Goal: Task Accomplishment & Management: Use online tool/utility

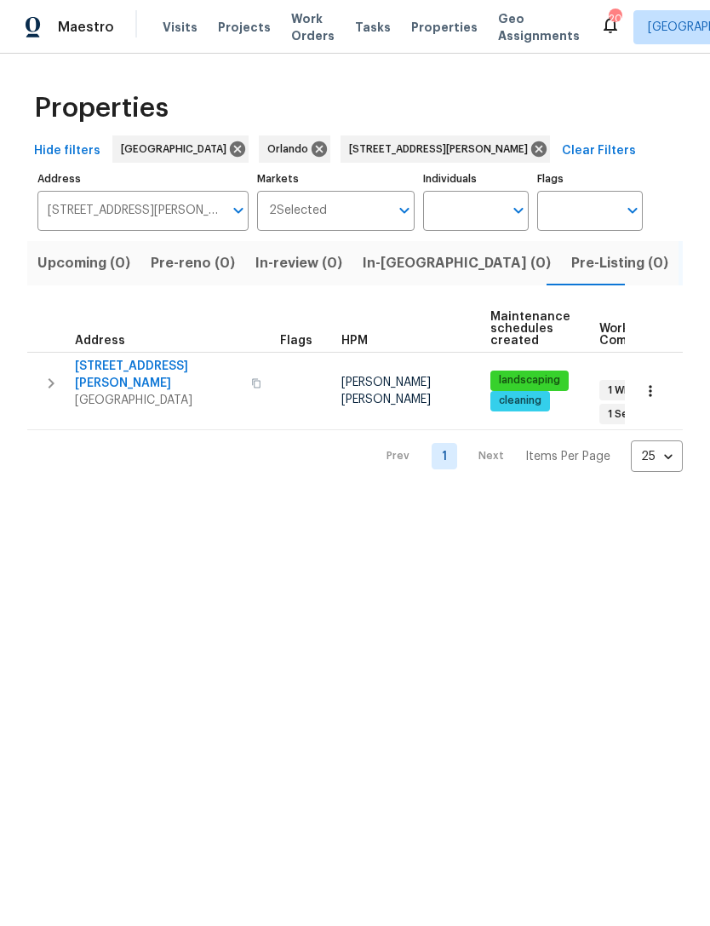
click at [415, 36] on span "Properties" at bounding box center [444, 27] width 66 height 17
type input "601 Morgan St Orange Park FL 32073"
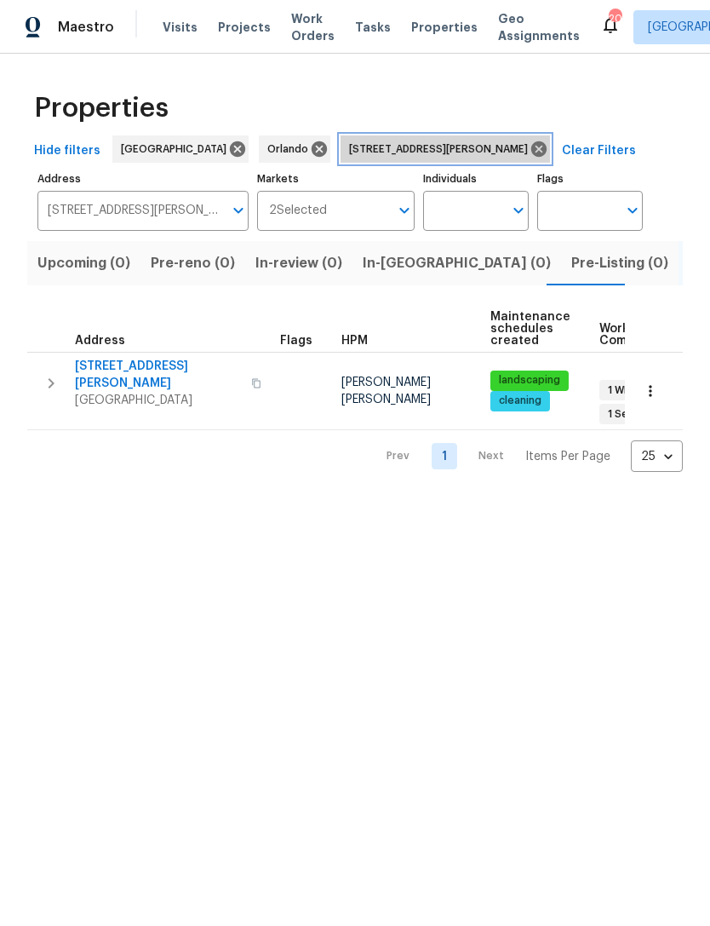
click at [532, 157] on icon at bounding box center [539, 148] width 15 height 15
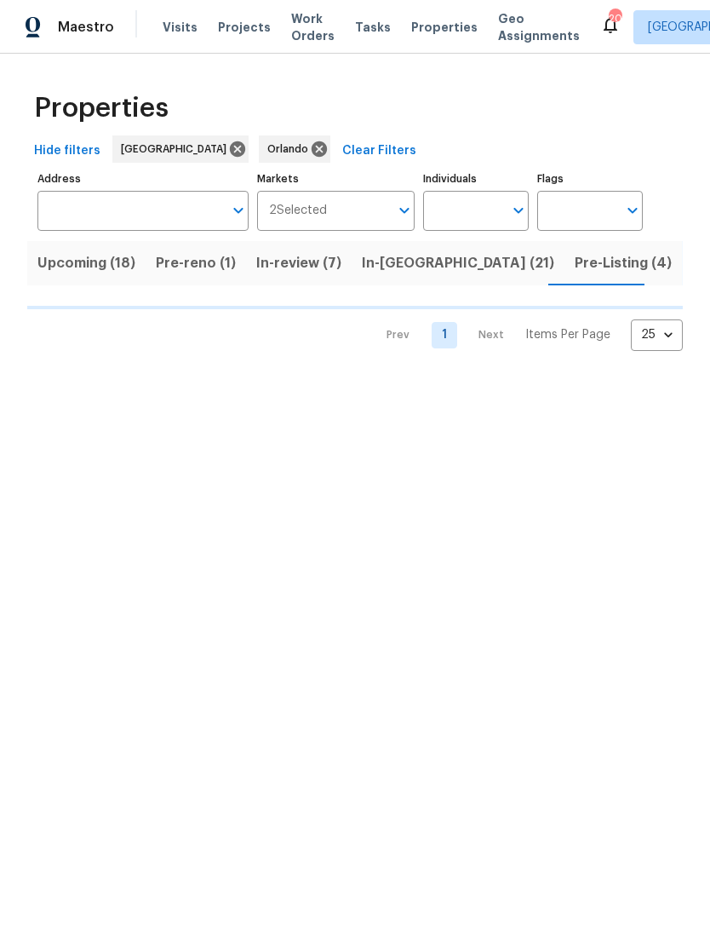
click at [399, 275] on span "In-reno (21)" at bounding box center [458, 263] width 193 height 24
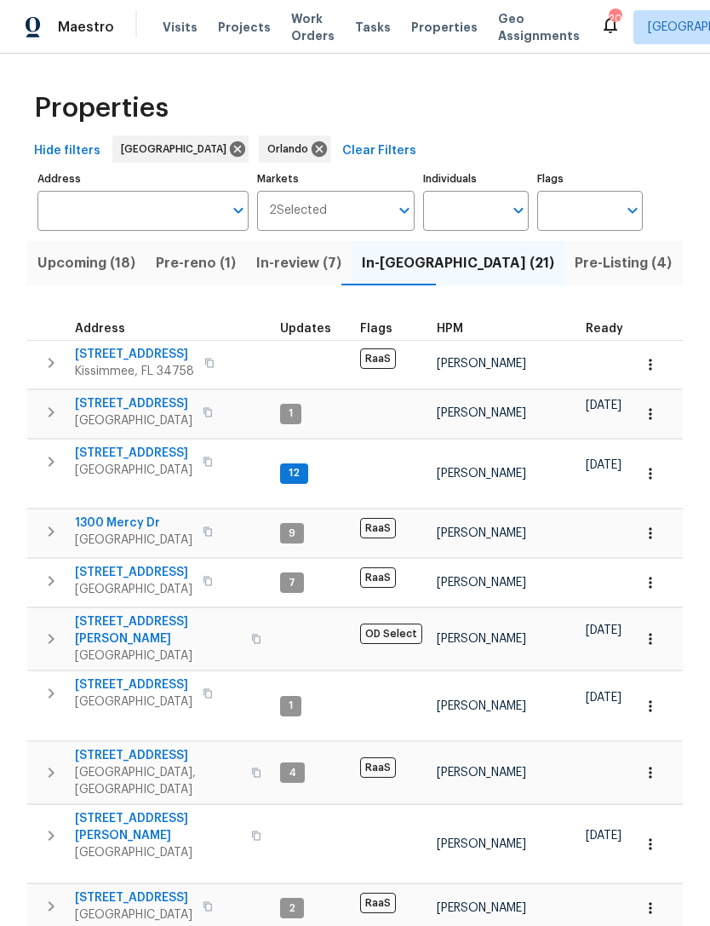
click at [467, 132] on div "Properties" at bounding box center [355, 108] width 656 height 55
click at [671, 36] on span "Jacksonville + 1" at bounding box center [716, 27] width 136 height 17
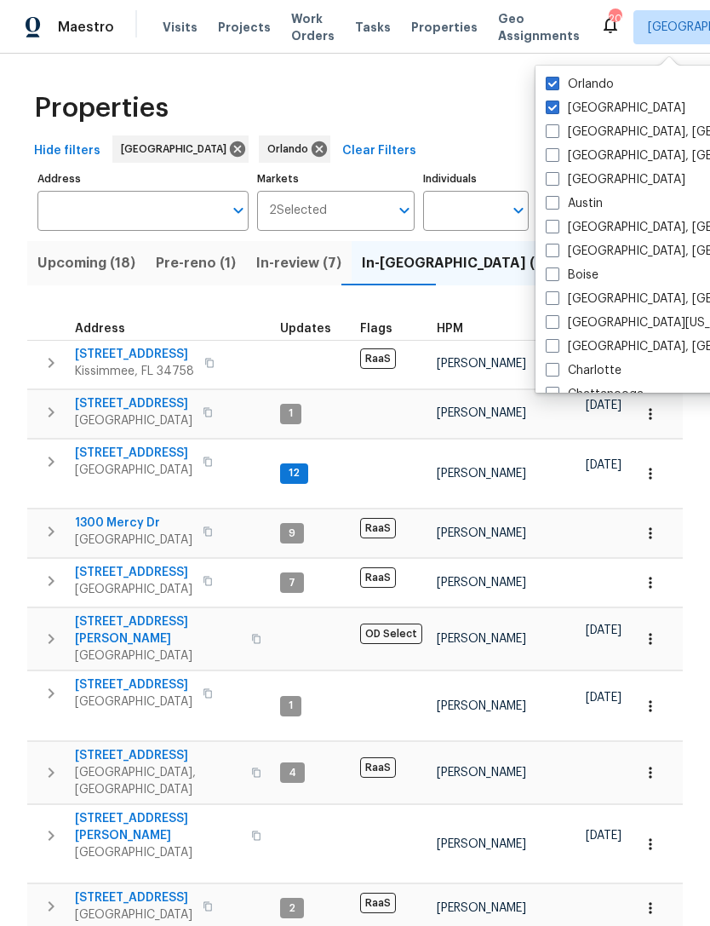
click at [550, 78] on span at bounding box center [553, 84] width 14 height 14
click at [550, 78] on input "Orlando" at bounding box center [551, 81] width 11 height 11
checkbox input "false"
click at [429, 135] on div "Properties" at bounding box center [355, 108] width 656 height 55
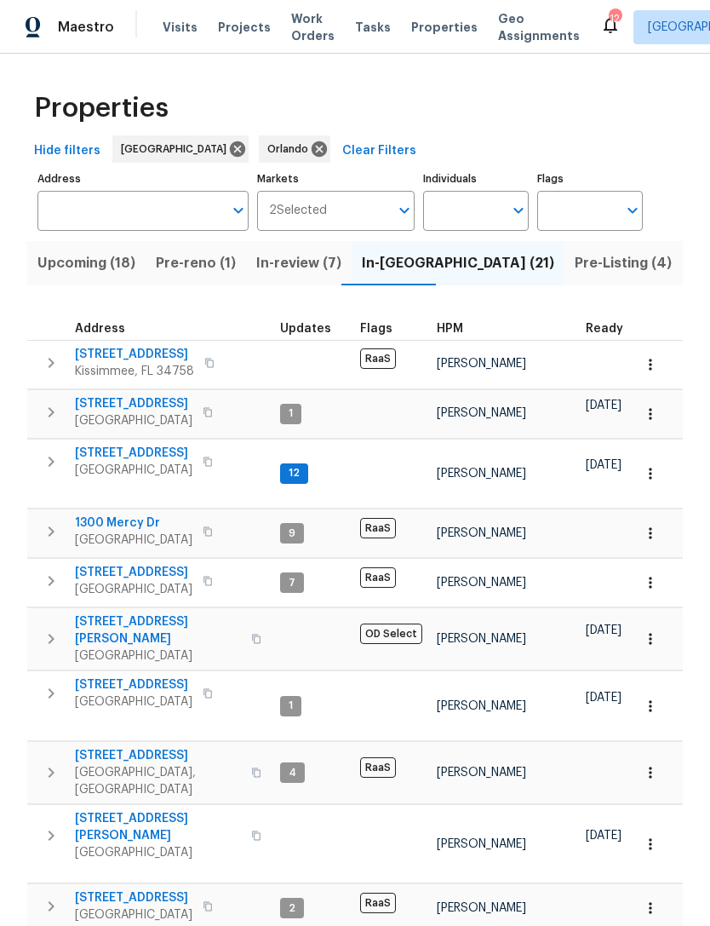
click at [409, 275] on span "In-reno (21)" at bounding box center [458, 263] width 193 height 24
click at [417, 36] on span "Properties" at bounding box center [444, 27] width 66 height 17
click at [420, 152] on div "Hide filters Jacksonville Orlando Clear Filters" at bounding box center [355, 151] width 656 height 32
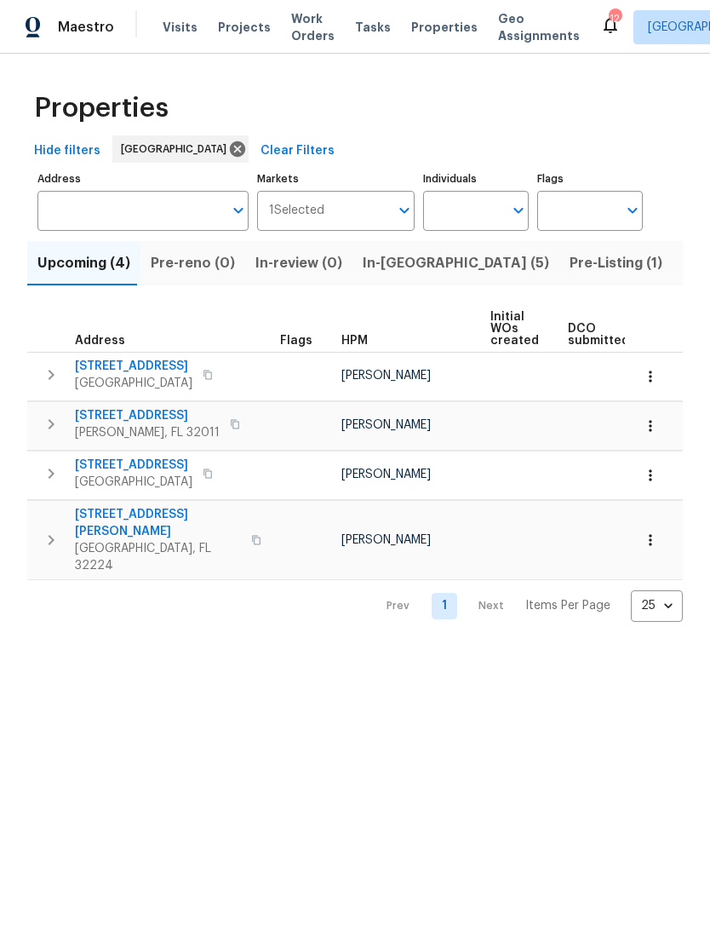
click at [392, 275] on span "In-reno (5)" at bounding box center [456, 263] width 187 height 24
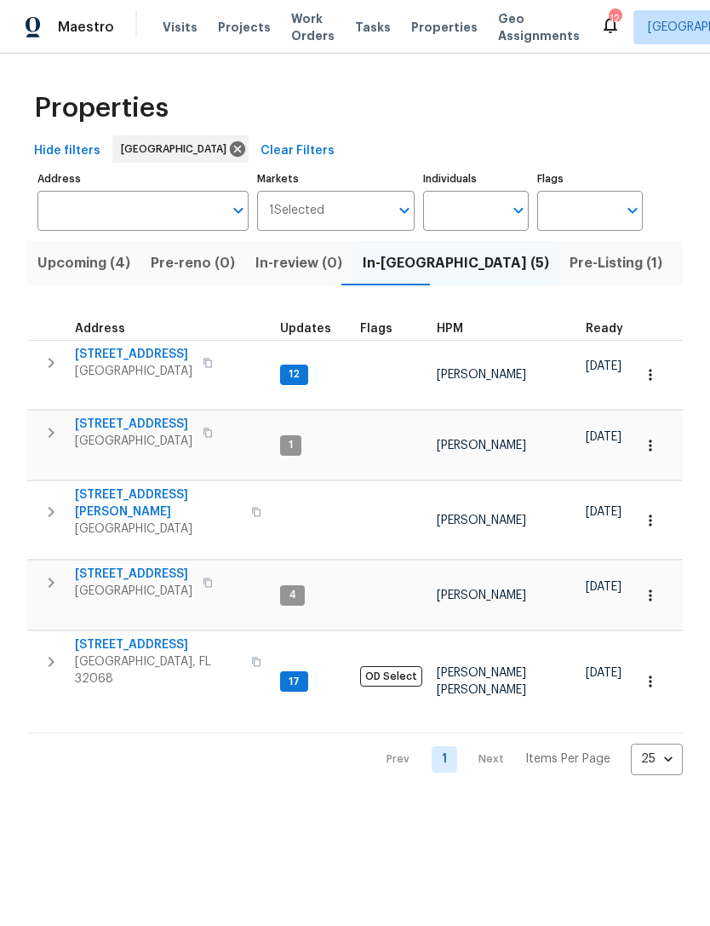
click at [131, 653] on span "Middleburg, FL 32068" at bounding box center [158, 670] width 166 height 34
click at [427, 36] on span "Properties" at bounding box center [444, 27] width 66 height 17
click at [399, 275] on span "In-reno (5)" at bounding box center [456, 263] width 187 height 24
click at [147, 380] on span "Jacksonville, FL 32216" at bounding box center [134, 371] width 118 height 17
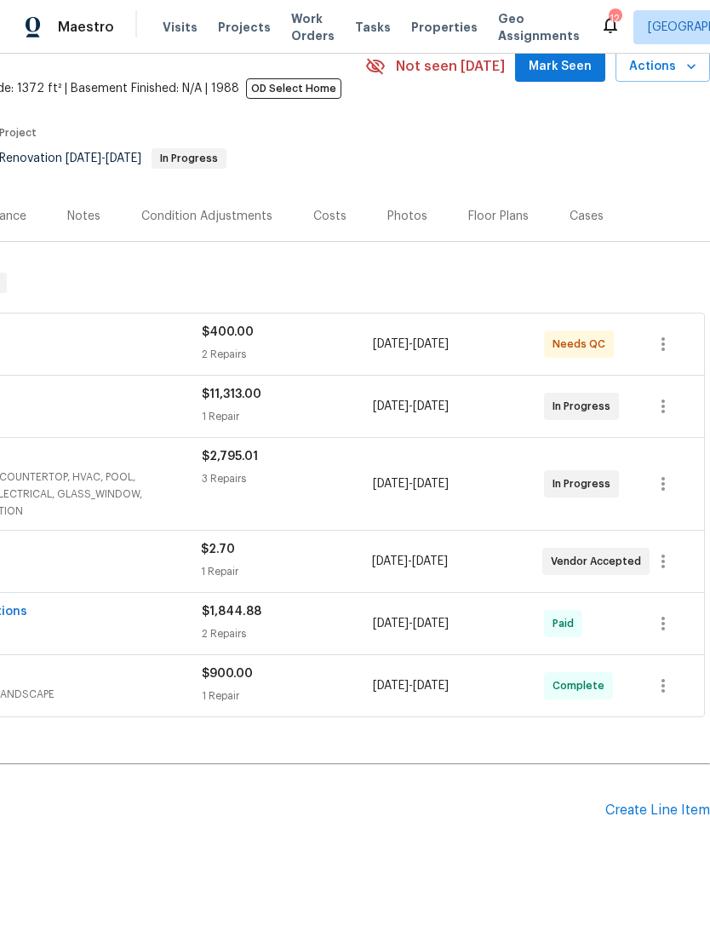
scroll to position [78, 252]
click at [666, 814] on div "Create Line Item" at bounding box center [658, 811] width 105 height 16
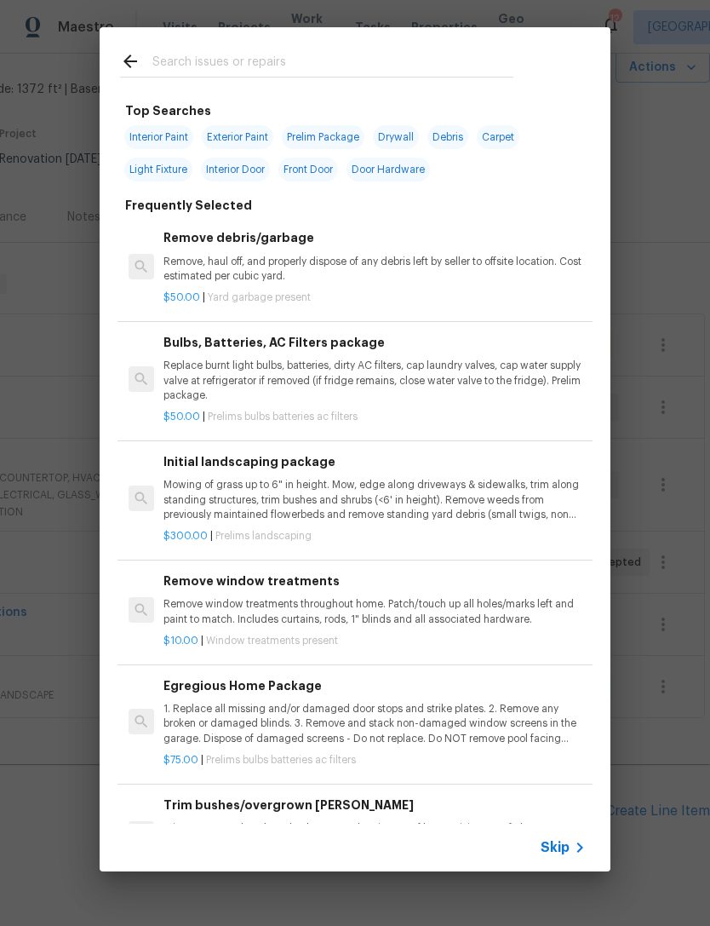
click at [400, 56] on input "text" at bounding box center [332, 64] width 361 height 26
click at [649, 333] on div "Top Searches Interior Paint Exterior Paint Prelim Package Drywall Debris Carpet…" at bounding box center [355, 449] width 710 height 899
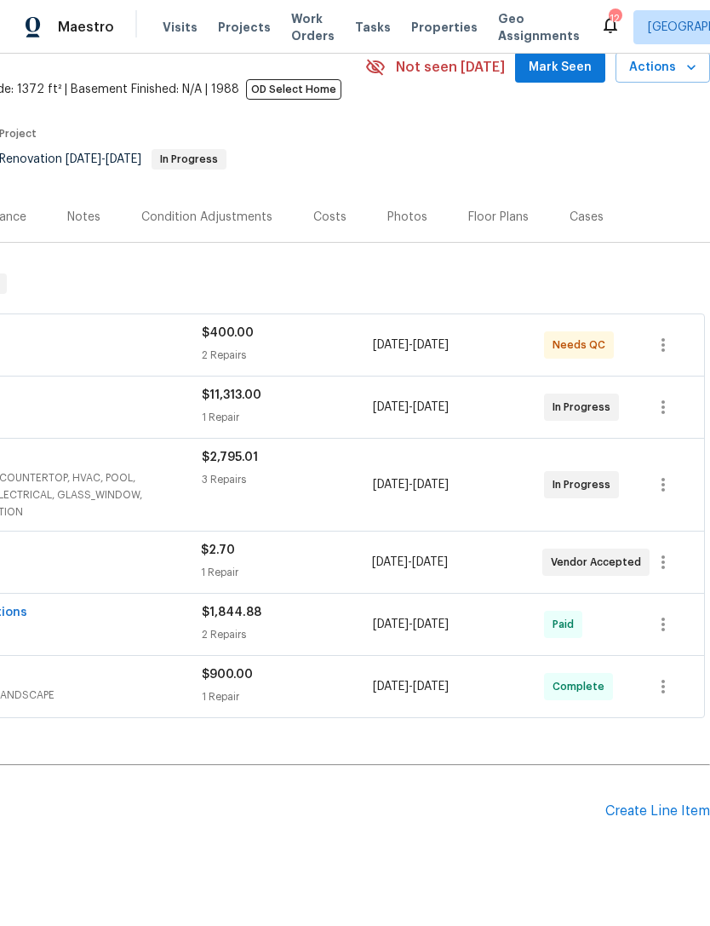
click at [84, 224] on div "Notes" at bounding box center [83, 217] width 33 height 17
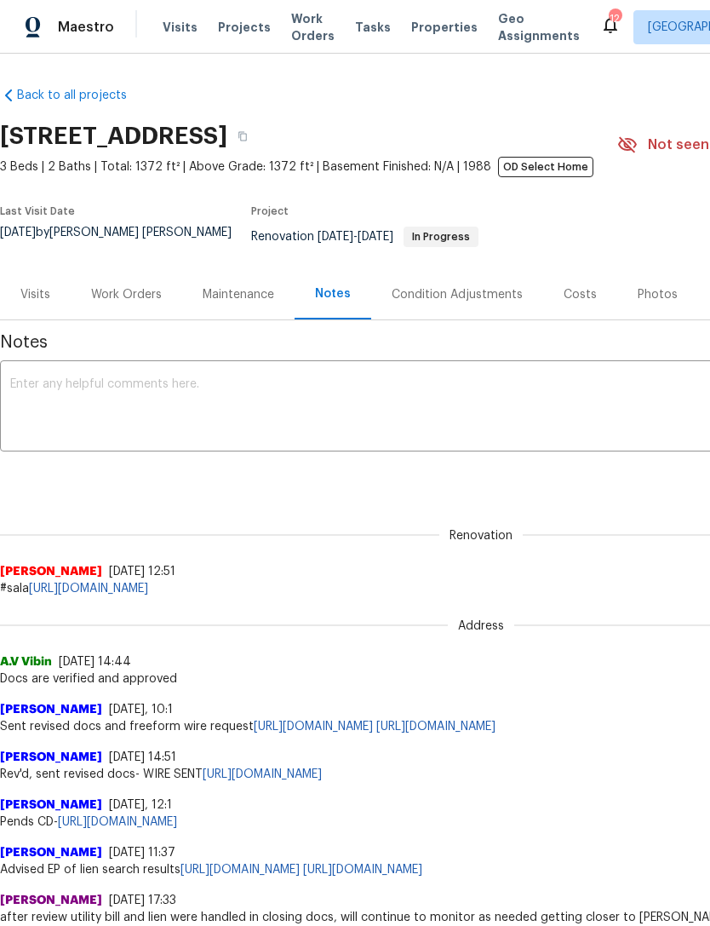
scroll to position [1, 0]
click at [141, 312] on div "Work Orders" at bounding box center [127, 294] width 112 height 50
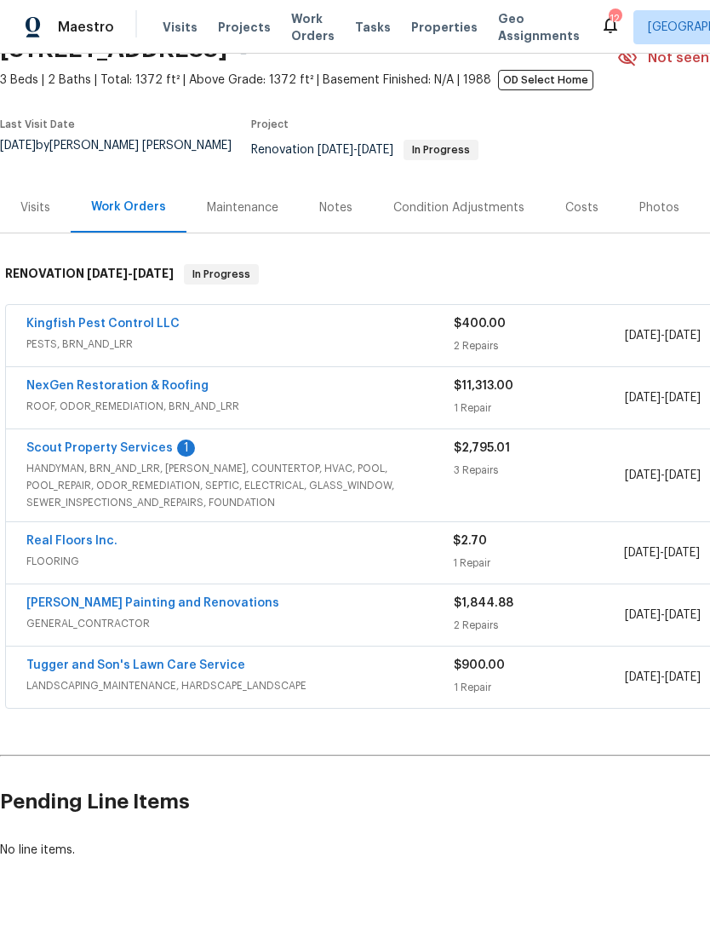
scroll to position [87, 0]
click at [348, 212] on div "Notes" at bounding box center [335, 208] width 33 height 17
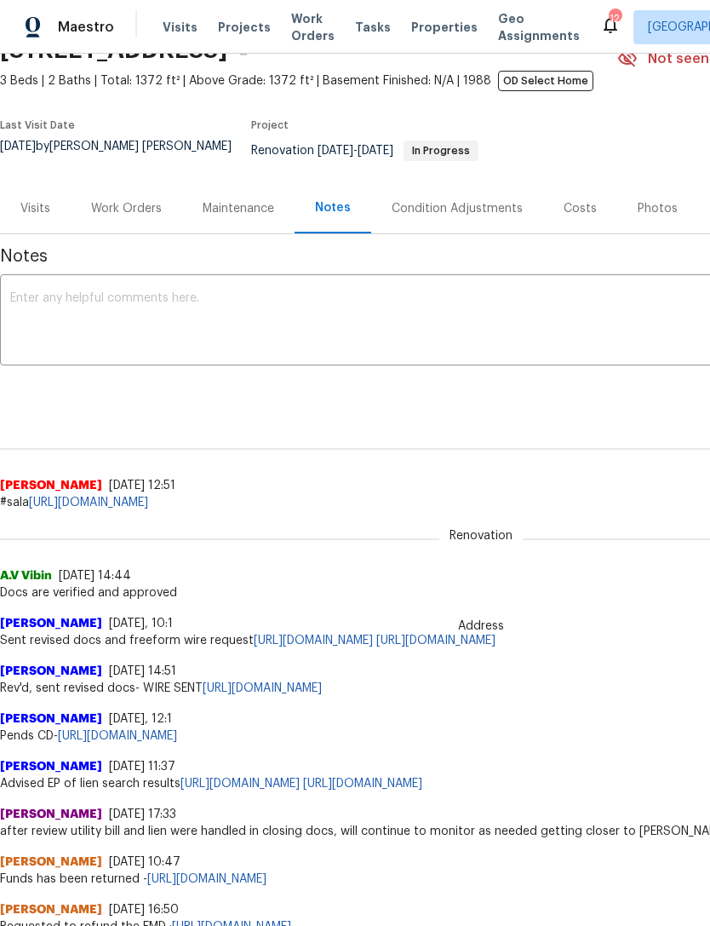
click at [148, 503] on link "https://docs.google.com/spreadsheets/d/1o6yzrgFpLnsxNFo53sZSDA4wmAIes33g-aryUnU…" at bounding box center [88, 503] width 119 height 12
click at [119, 214] on div "Work Orders" at bounding box center [126, 208] width 71 height 17
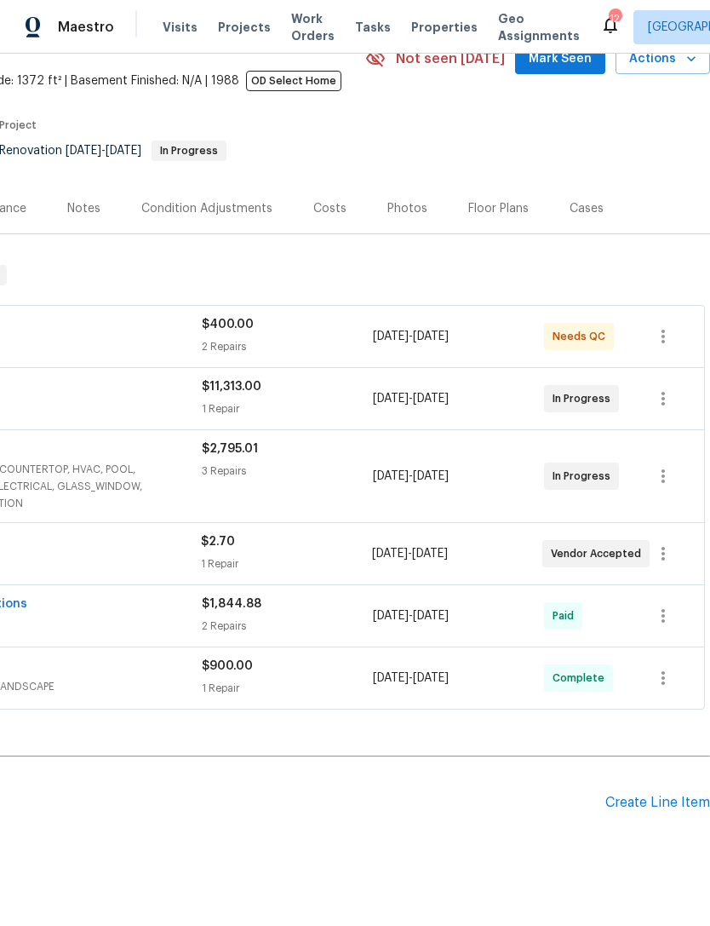
scroll to position [87, 252]
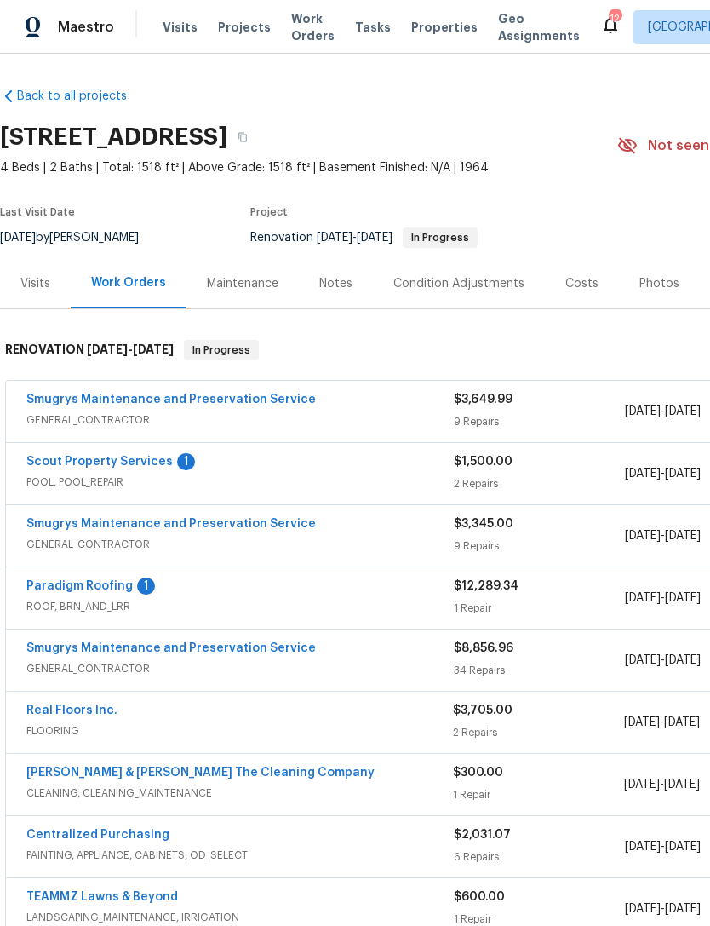
click at [423, 36] on span "Properties" at bounding box center [444, 27] width 66 height 17
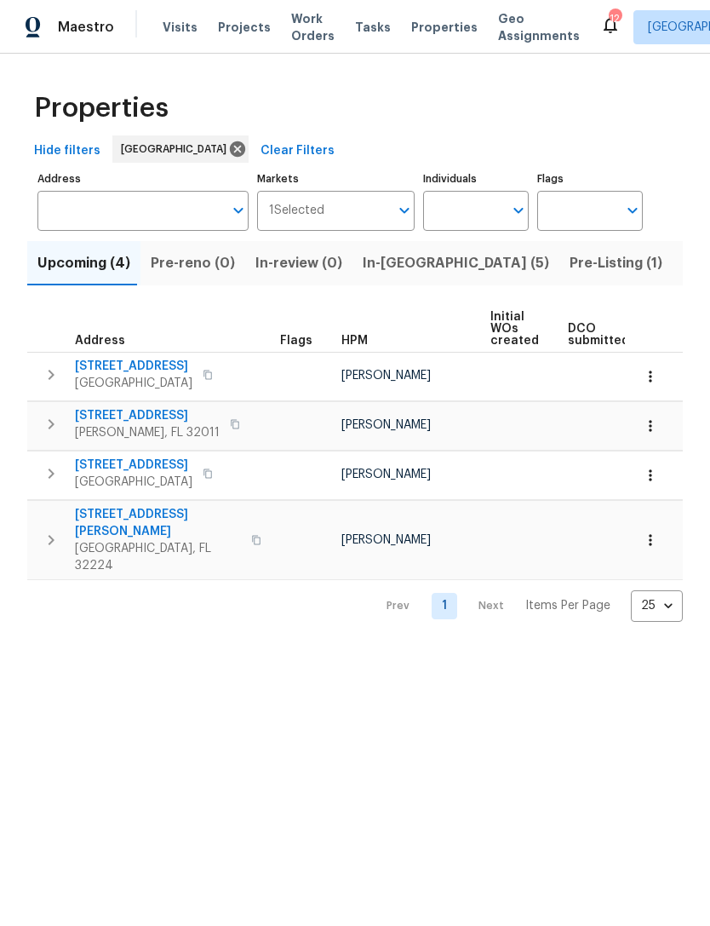
click at [126, 375] on span "56 Deltona Blvd" at bounding box center [134, 366] width 118 height 17
click at [383, 275] on span "In-reno (5)" at bounding box center [456, 263] width 187 height 24
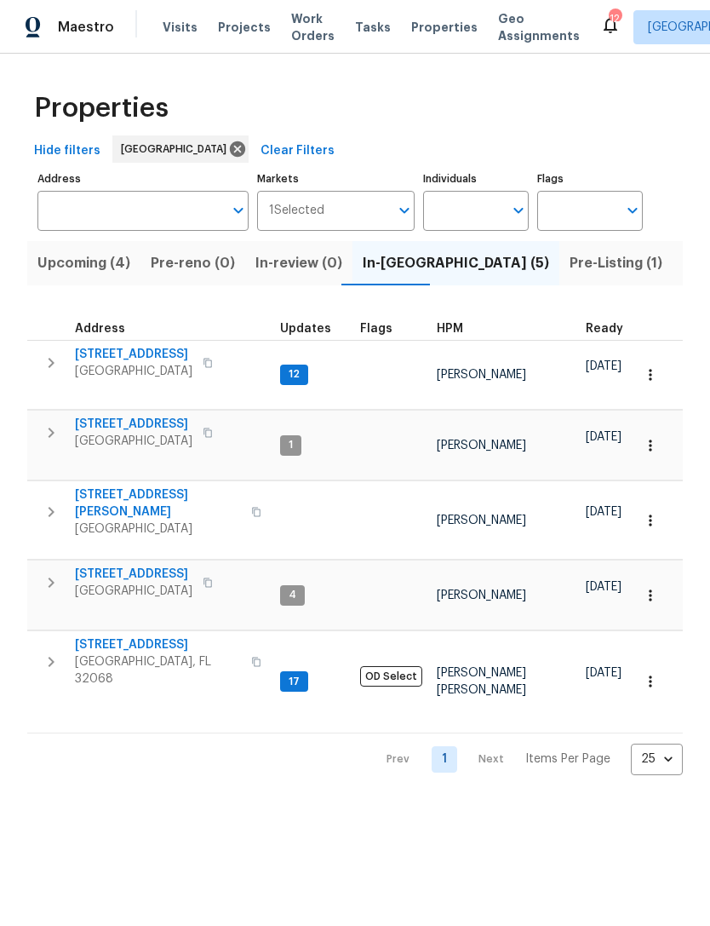
click at [132, 636] on span "2070 Tickford St" at bounding box center [158, 644] width 166 height 17
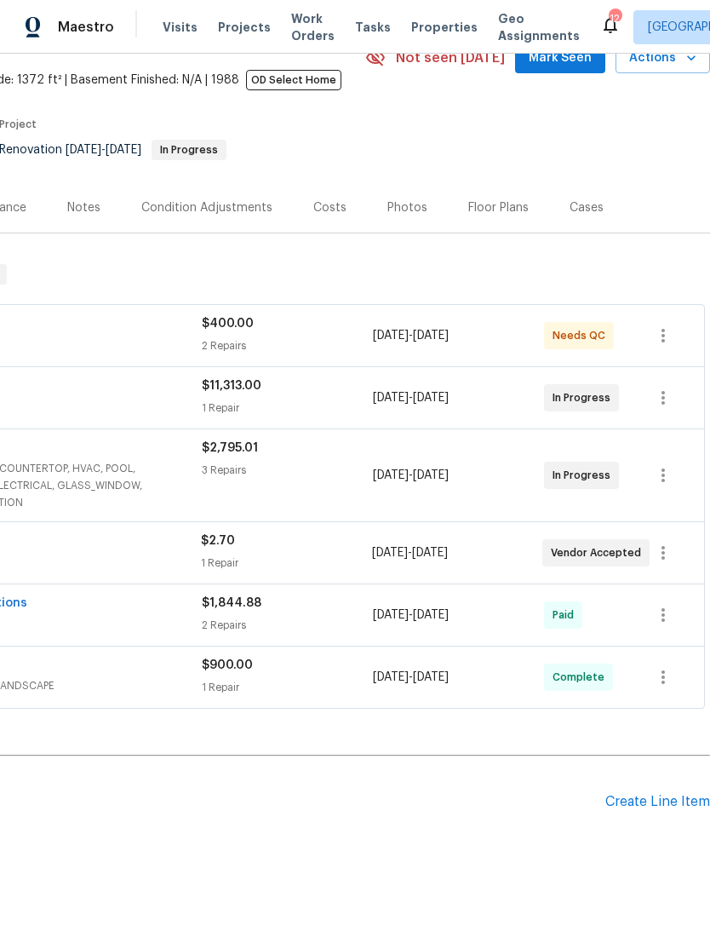
scroll to position [87, 252]
click at [647, 803] on div "Create Line Item" at bounding box center [658, 803] width 105 height 16
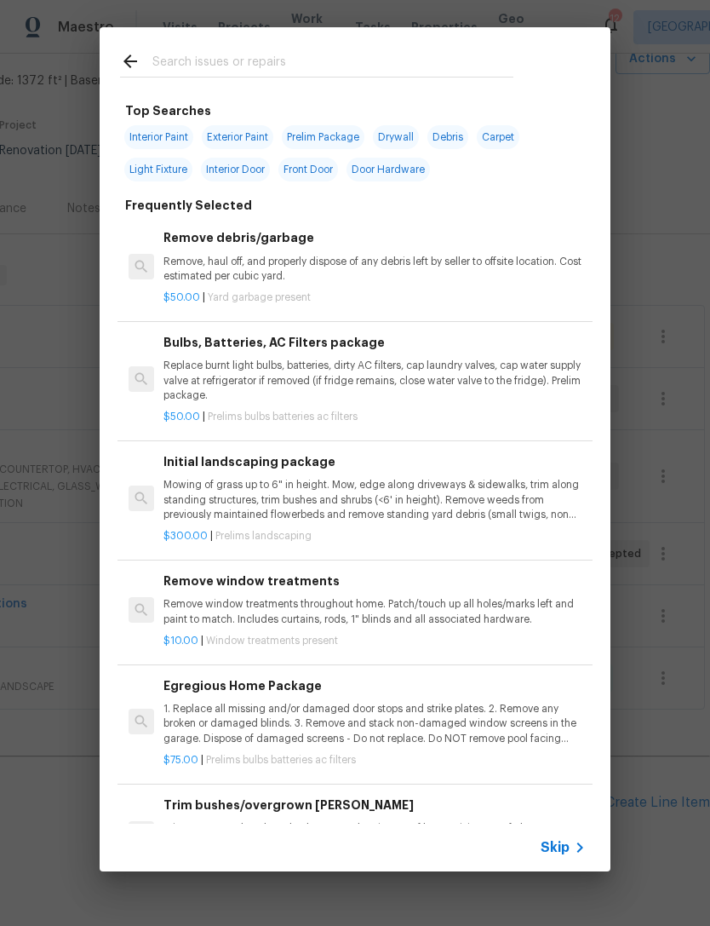
click at [169, 140] on span "Interior Paint" at bounding box center [158, 137] width 69 height 24
type input "Interior Paint"
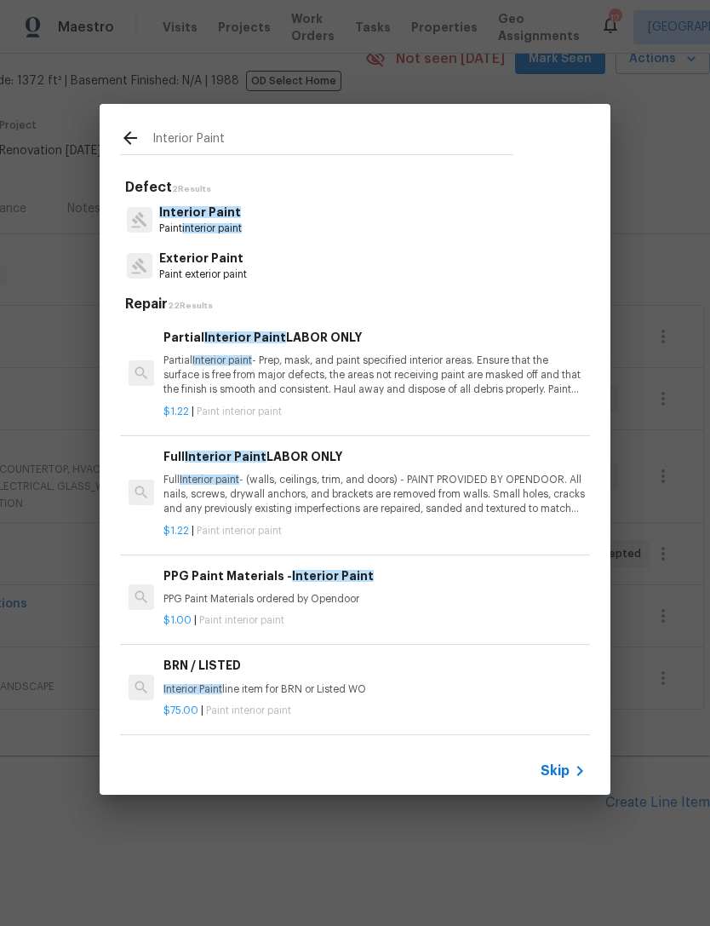
click at [291, 487] on p "Full Interior paint - (walls, ceilings, trim, and doors) - PAINT PROVIDED BY OP…" at bounding box center [375, 494] width 423 height 43
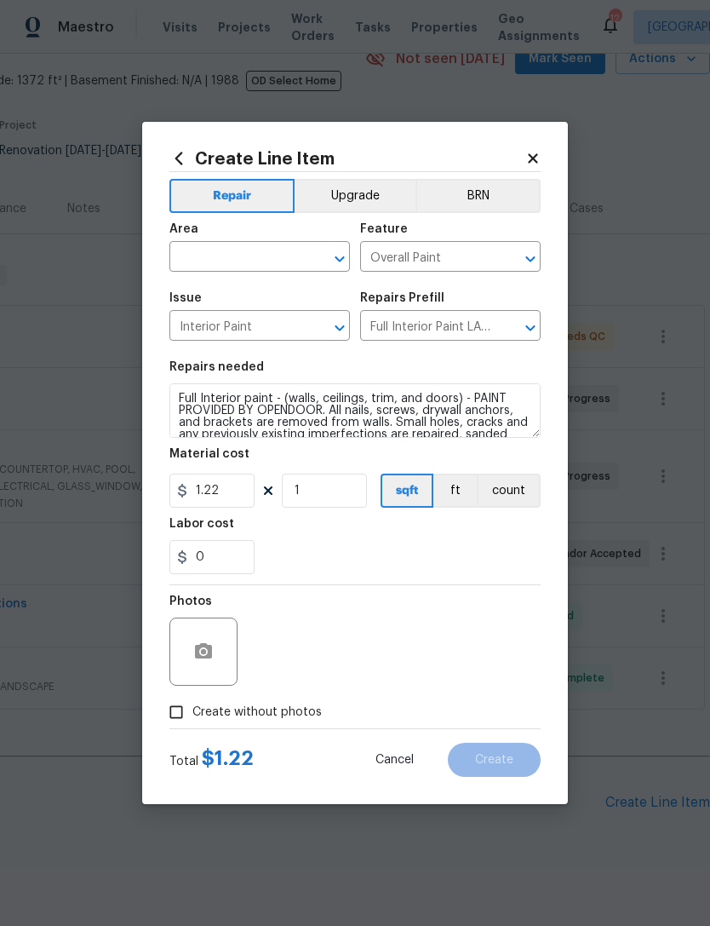
click at [269, 718] on span "Create without photos" at bounding box center [257, 713] width 129 height 18
click at [193, 718] on input "Create without photos" at bounding box center [176, 712] width 32 height 32
checkbox input "true"
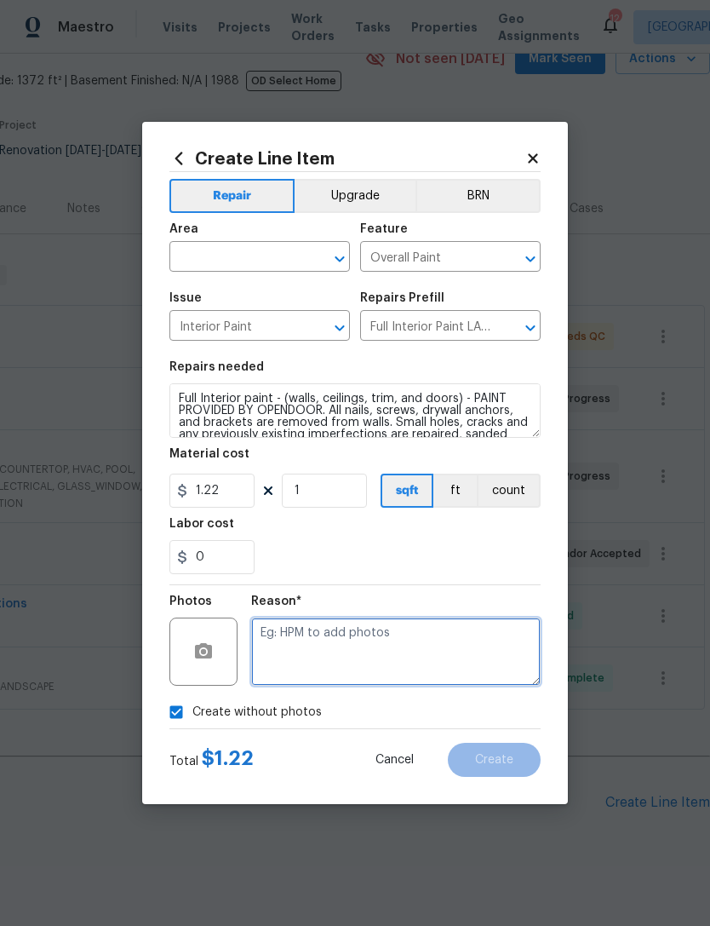
click at [384, 643] on textarea at bounding box center [396, 652] width 290 height 68
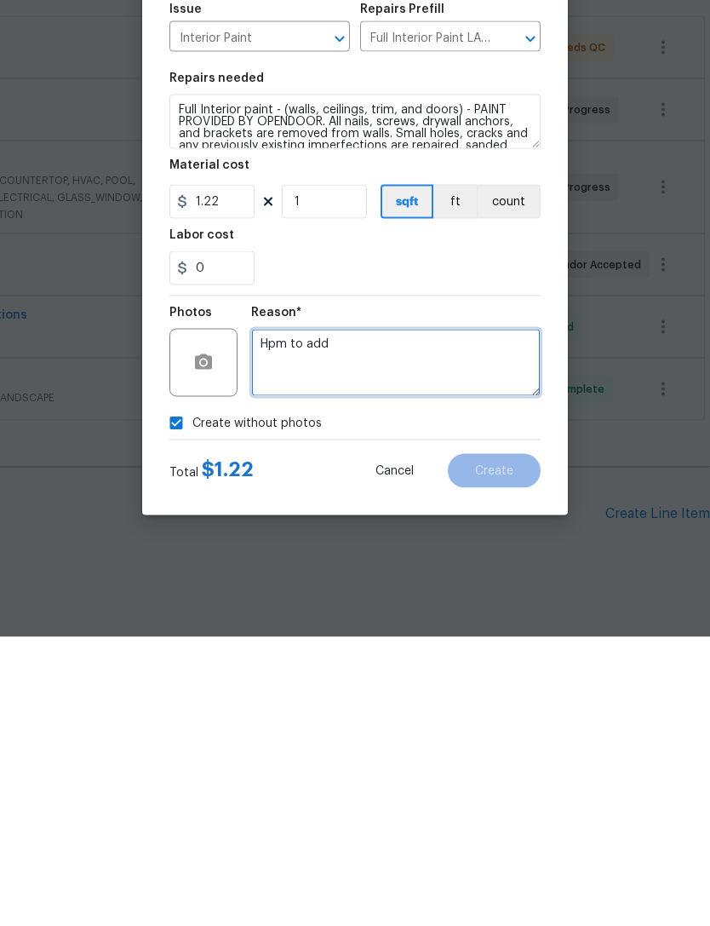
type textarea "Hpm to add"
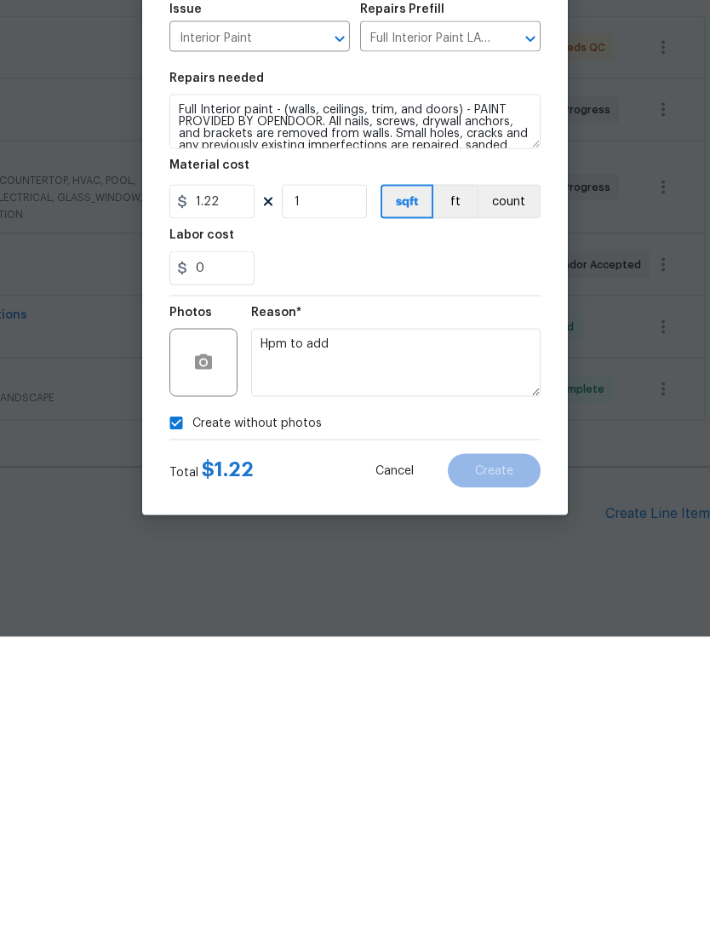
click at [349, 540] on div "0" at bounding box center [355, 557] width 371 height 34
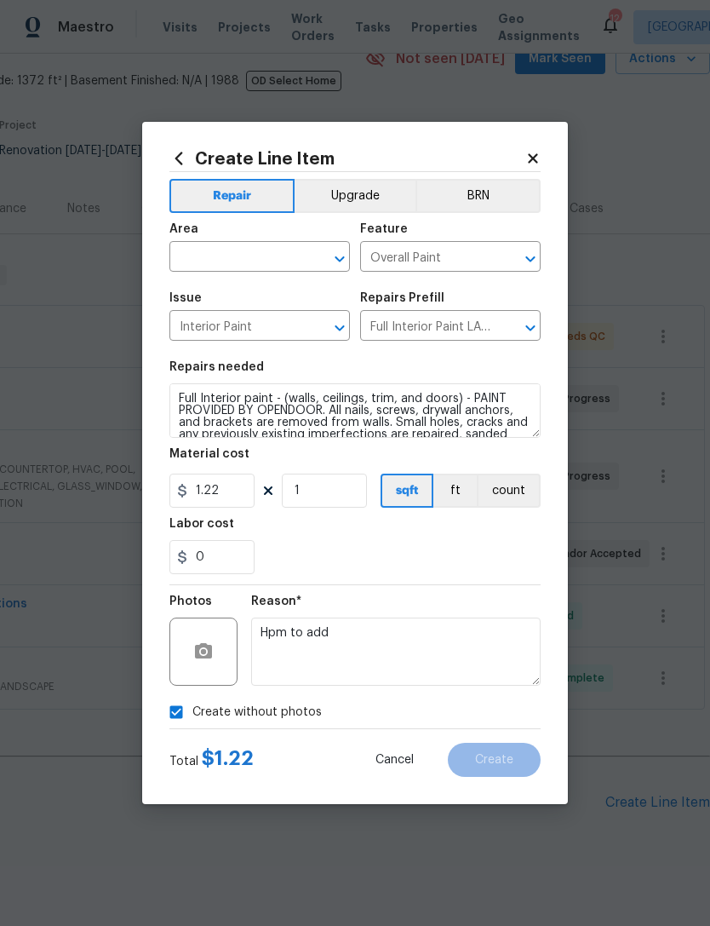
click at [273, 267] on input "text" at bounding box center [236, 258] width 133 height 26
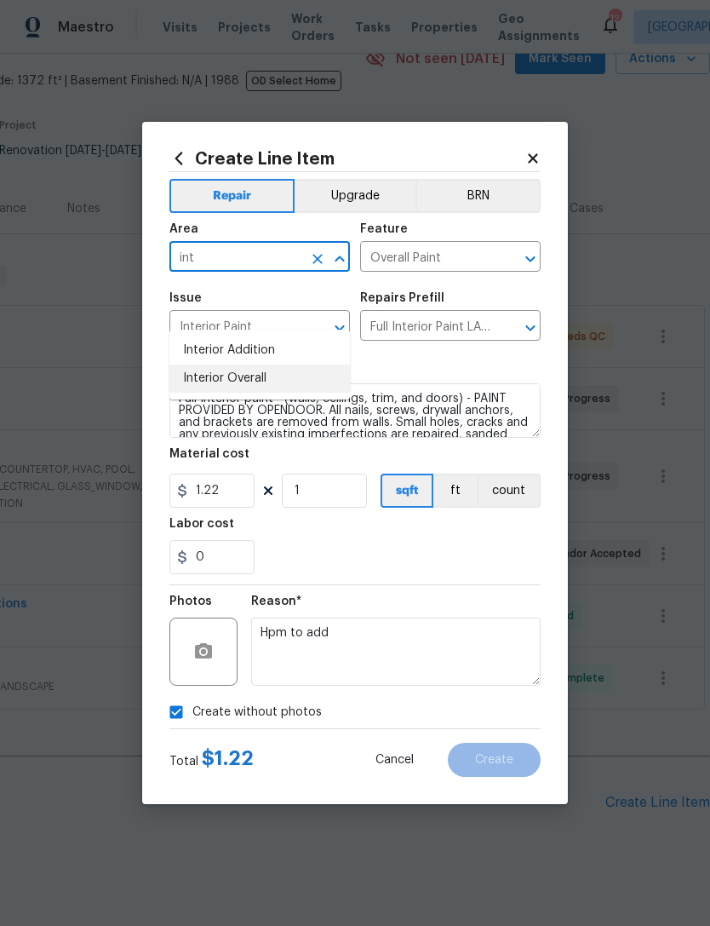
click at [264, 365] on li "Interior Overall" at bounding box center [260, 379] width 181 height 28
type input "Interior Overall"
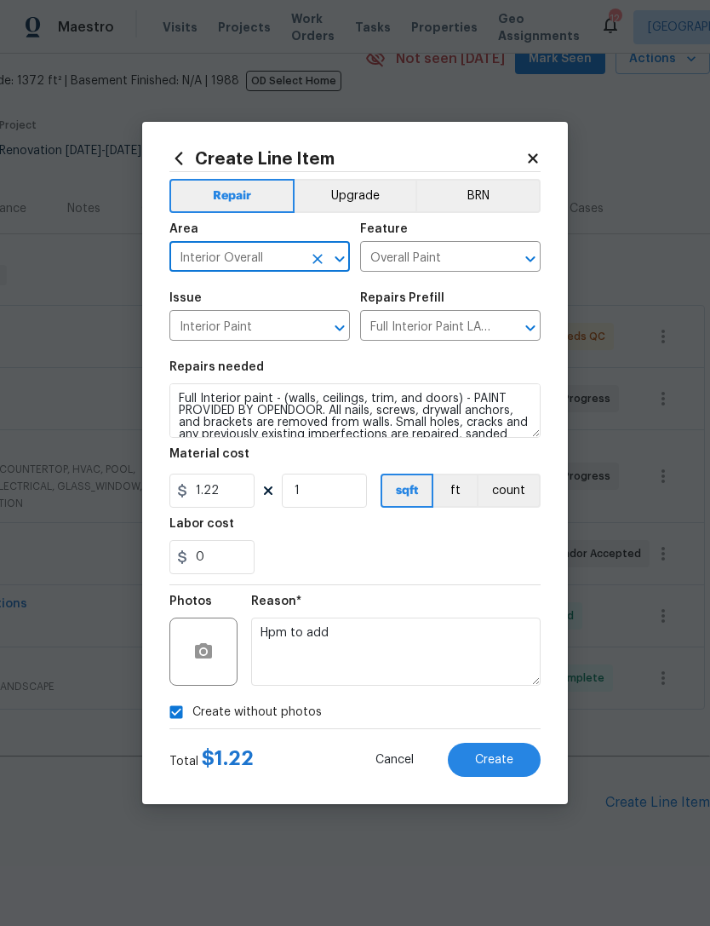
click at [398, 572] on div "0" at bounding box center [355, 557] width 371 height 34
click at [509, 758] on span "Create" at bounding box center [494, 760] width 38 height 13
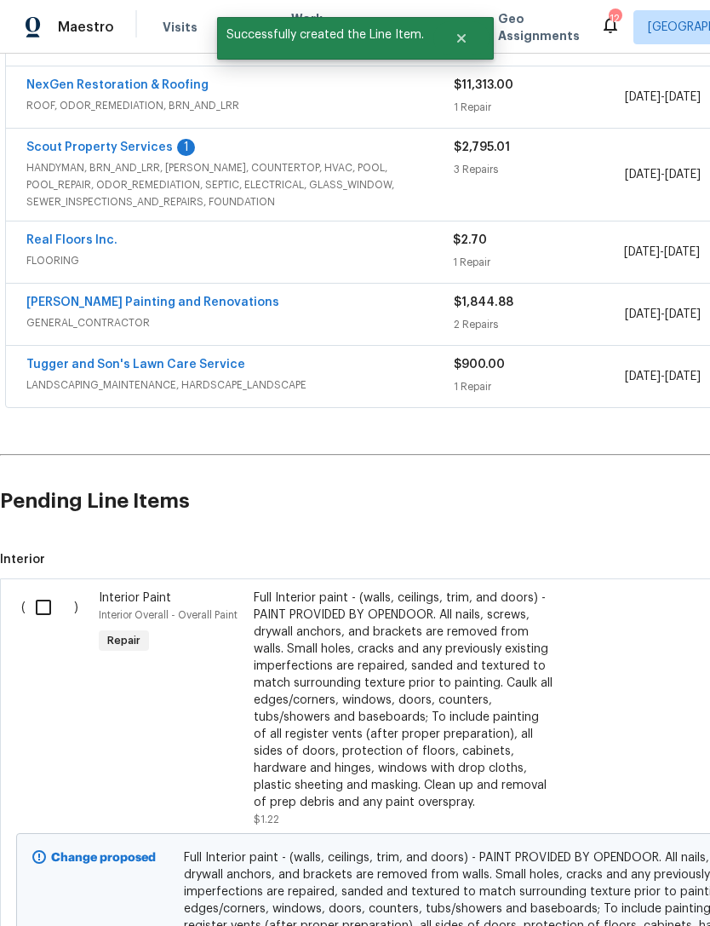
scroll to position [396, 0]
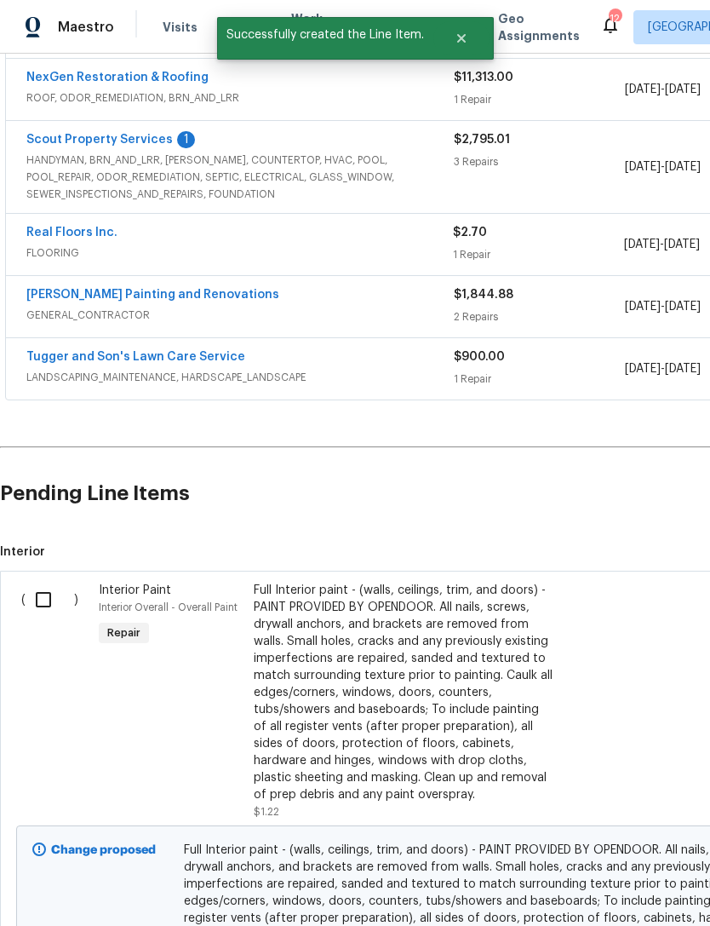
click at [45, 582] on input "checkbox" at bounding box center [50, 600] width 49 height 36
checkbox input "true"
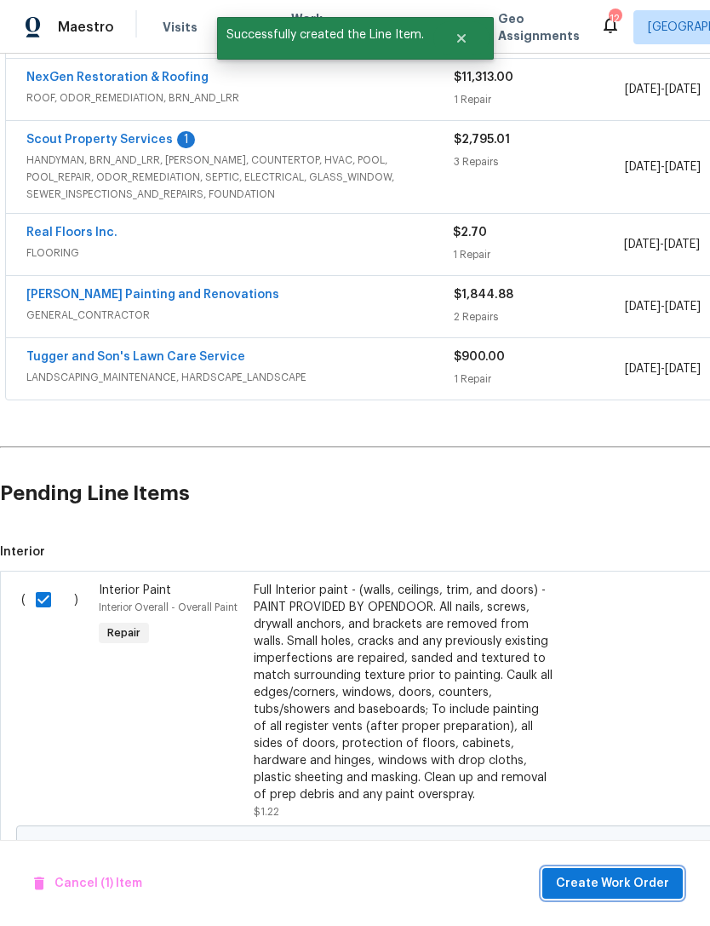
click at [620, 888] on span "Create Work Order" at bounding box center [612, 883] width 113 height 21
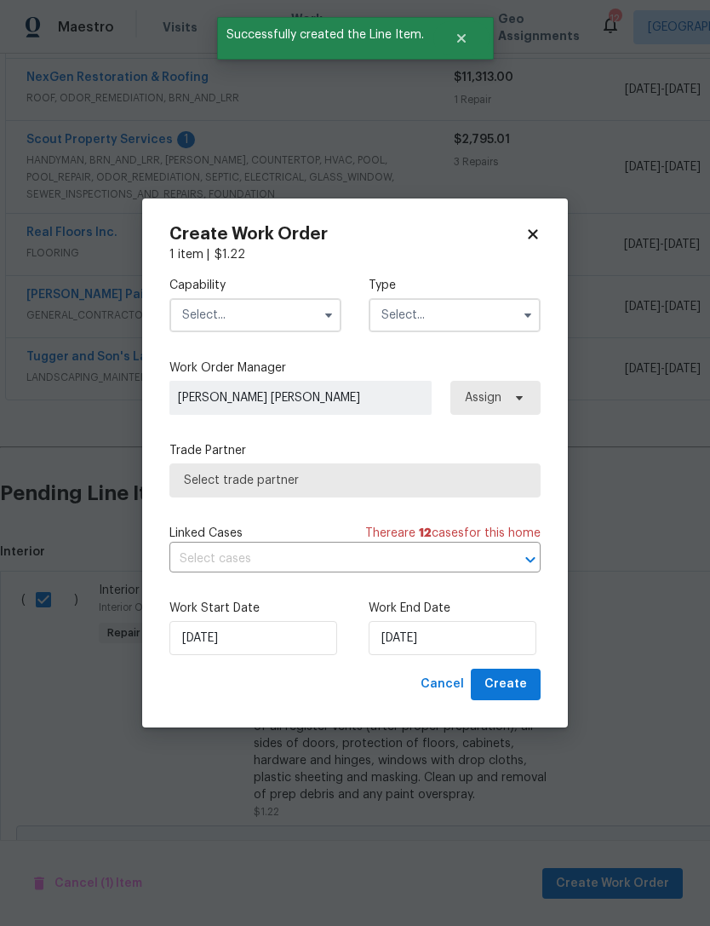
click at [272, 319] on input "text" at bounding box center [256, 315] width 172 height 34
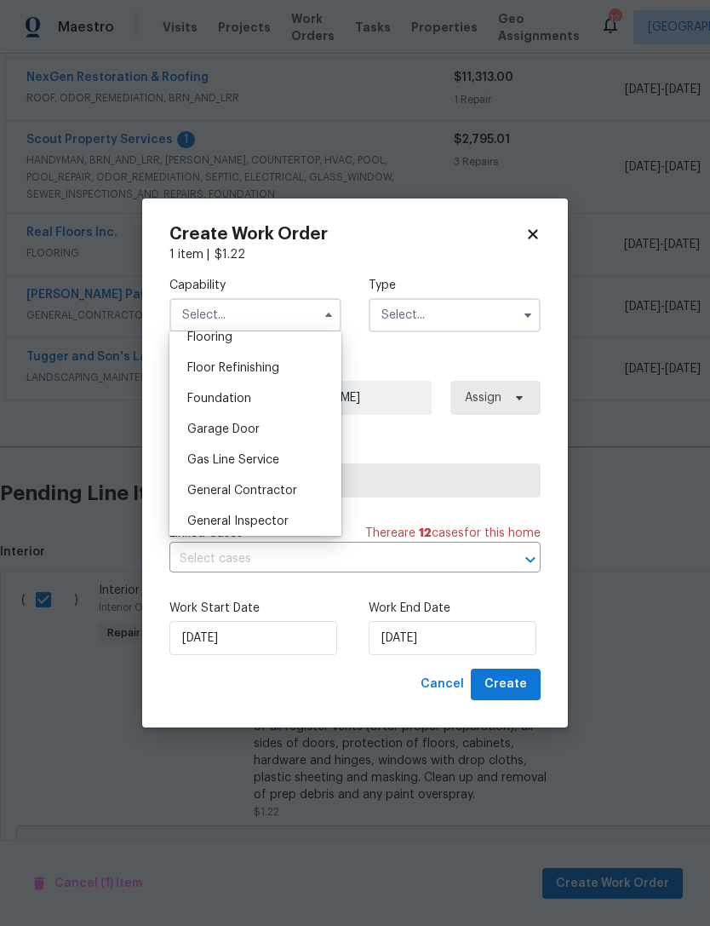
scroll to position [669, 0]
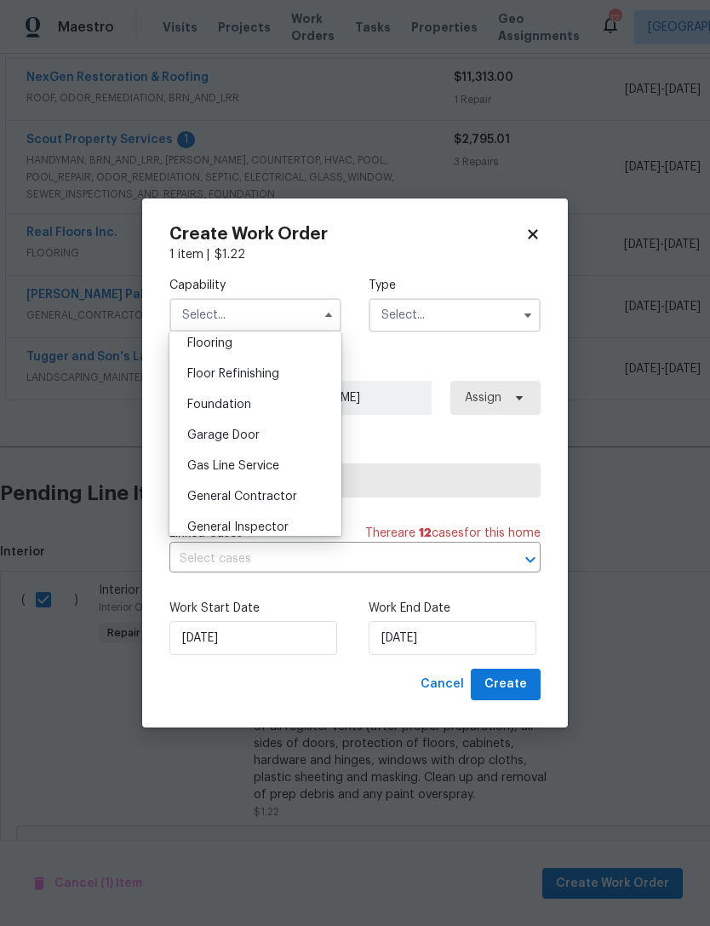
click at [291, 499] on span "General Contractor" at bounding box center [242, 497] width 110 height 12
type input "General Contractor"
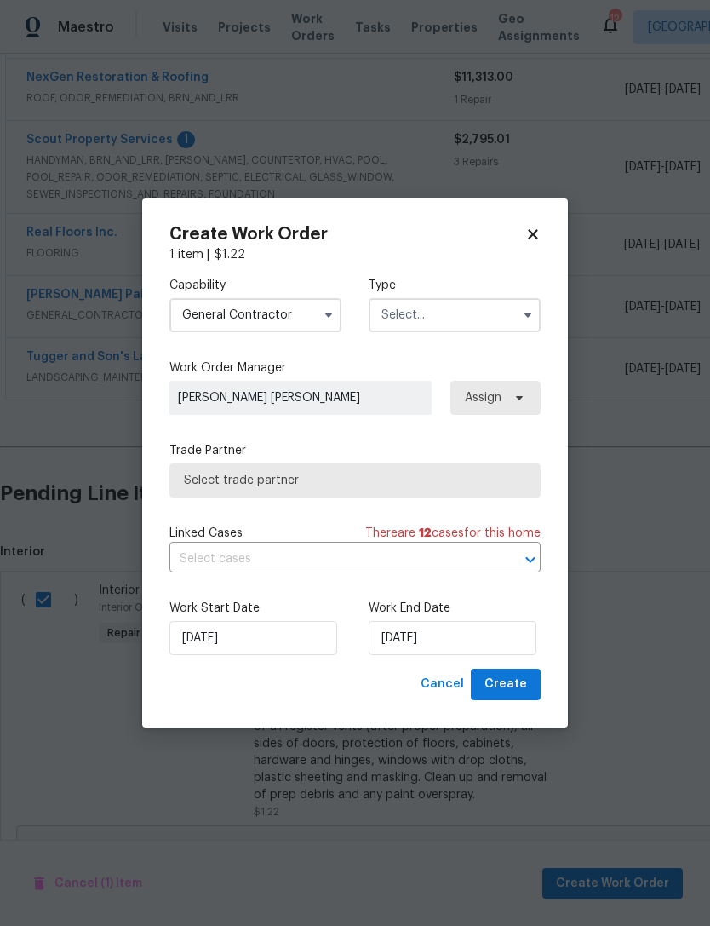
click at [461, 320] on input "text" at bounding box center [455, 315] width 172 height 34
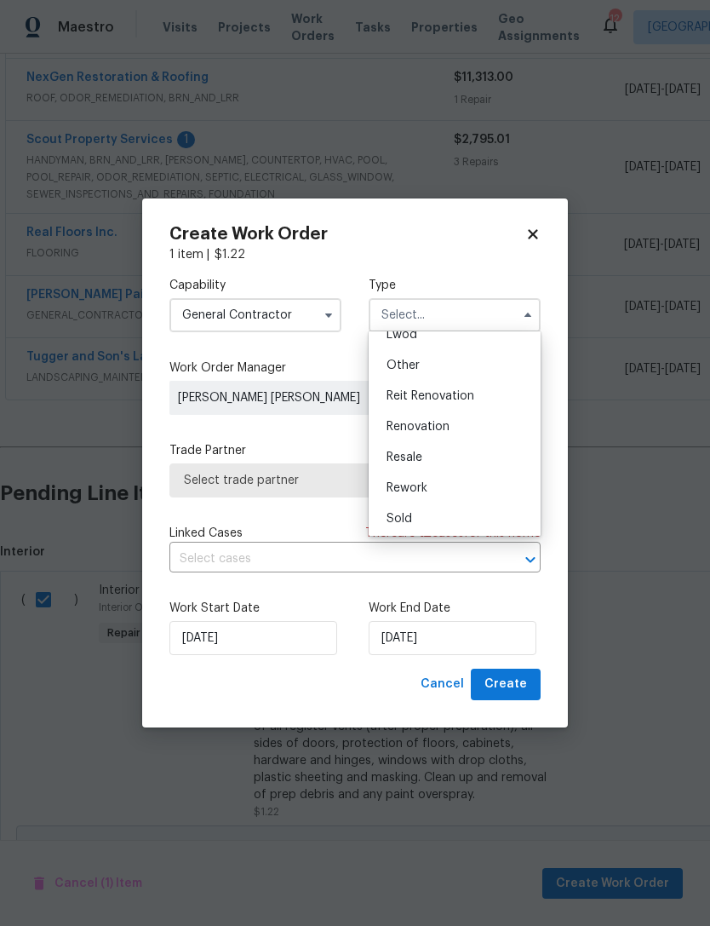
scroll to position [198, 0]
click at [469, 434] on div "Renovation" at bounding box center [455, 429] width 164 height 31
type input "Renovation"
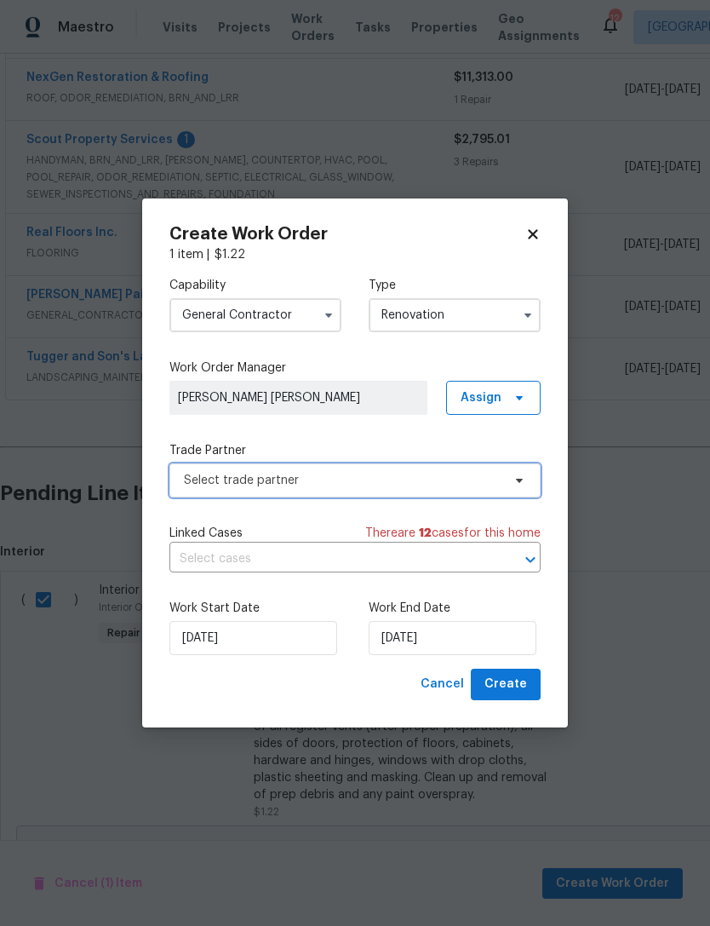
click at [384, 482] on span "Select trade partner" at bounding box center [343, 480] width 318 height 17
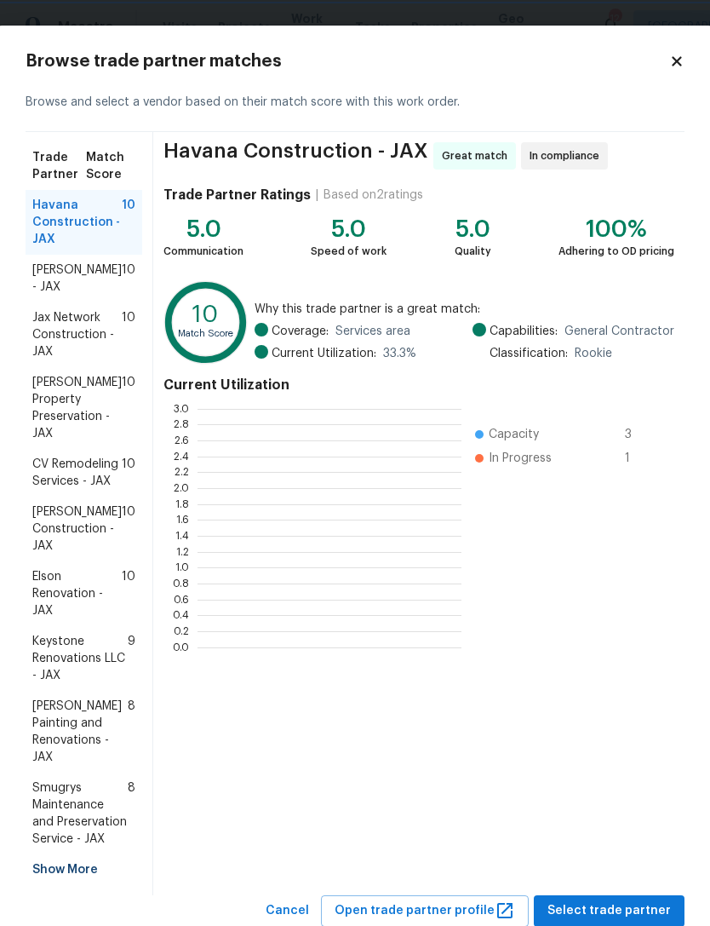
scroll to position [2, 2]
click at [85, 588] on span "Elson Renovation - JAX" at bounding box center [76, 593] width 89 height 51
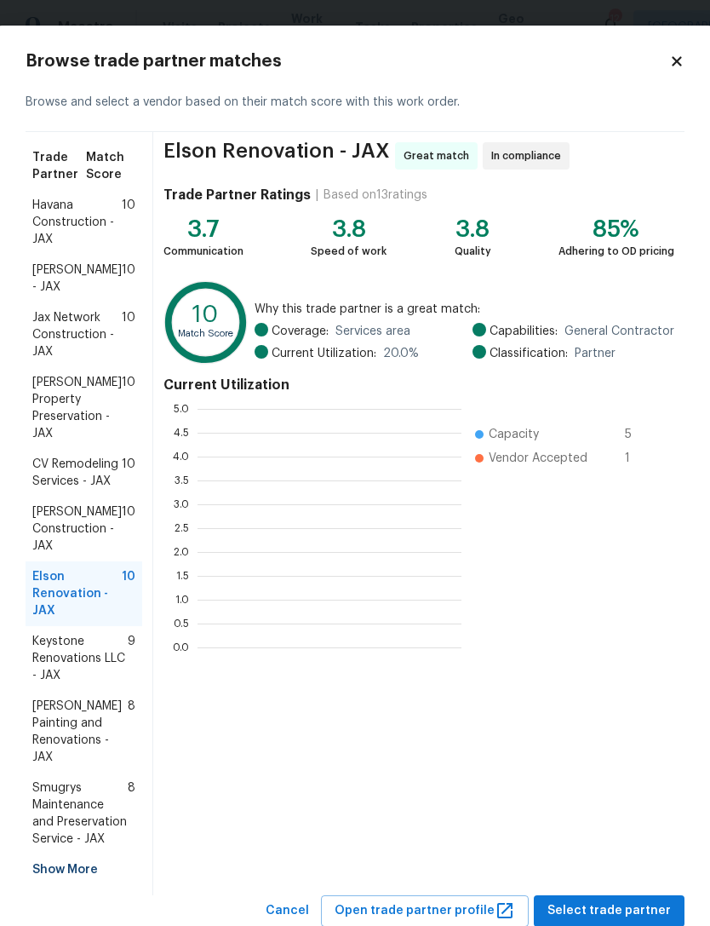
scroll to position [239, 264]
click at [61, 333] on span "Jax Network Construction - JAX" at bounding box center [76, 334] width 89 height 51
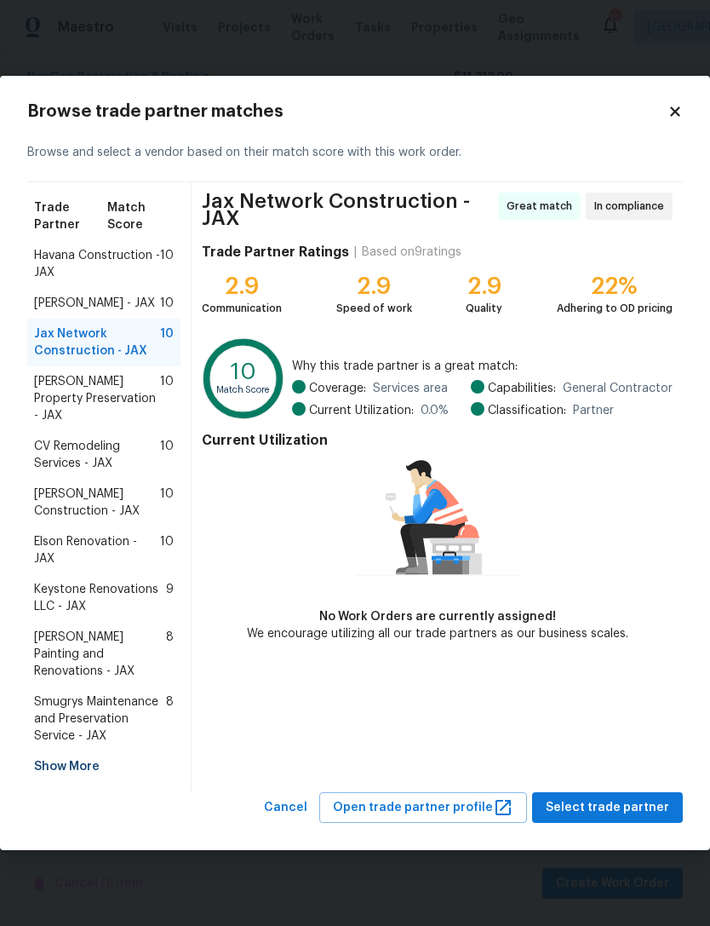
click at [46, 536] on div "Elson Renovation - JAX 10" at bounding box center [103, 550] width 153 height 48
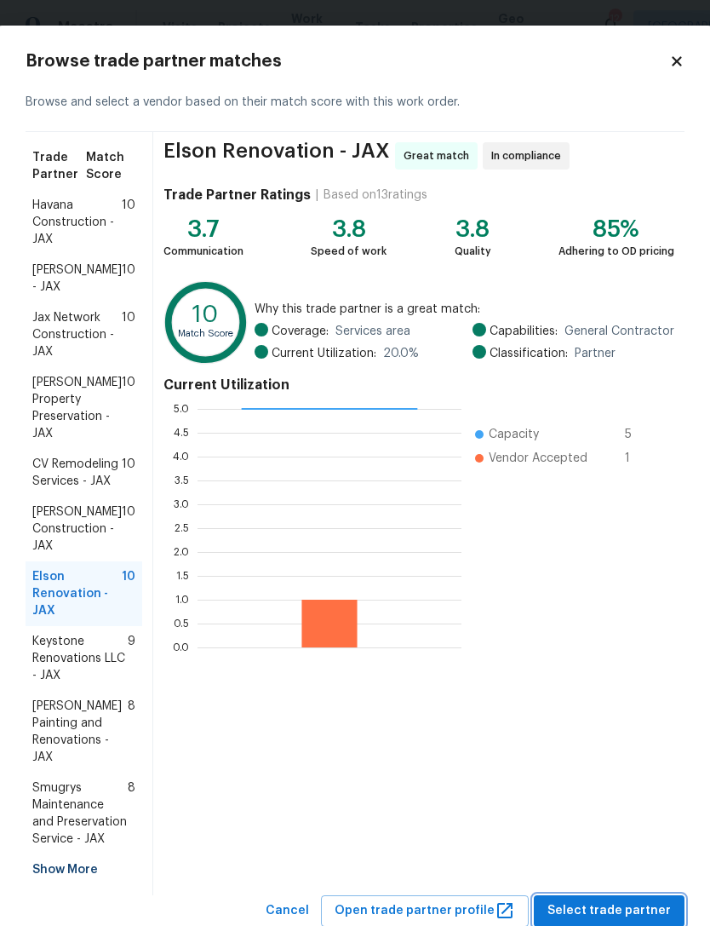
click at [630, 899] on button "Select trade partner" at bounding box center [609, 911] width 151 height 32
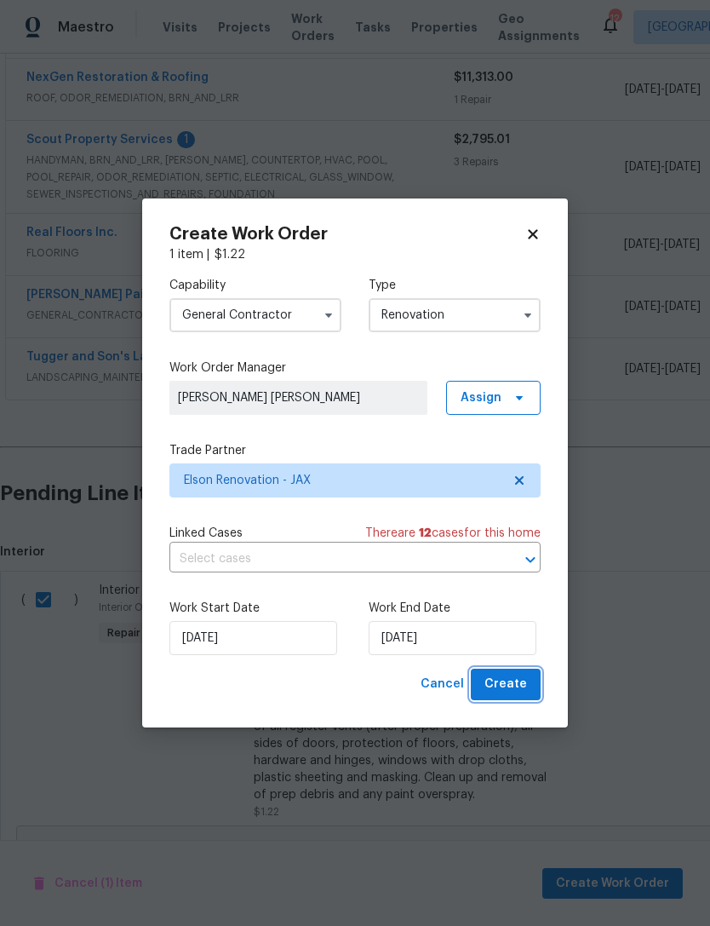
click at [534, 683] on button "Create" at bounding box center [506, 685] width 70 height 32
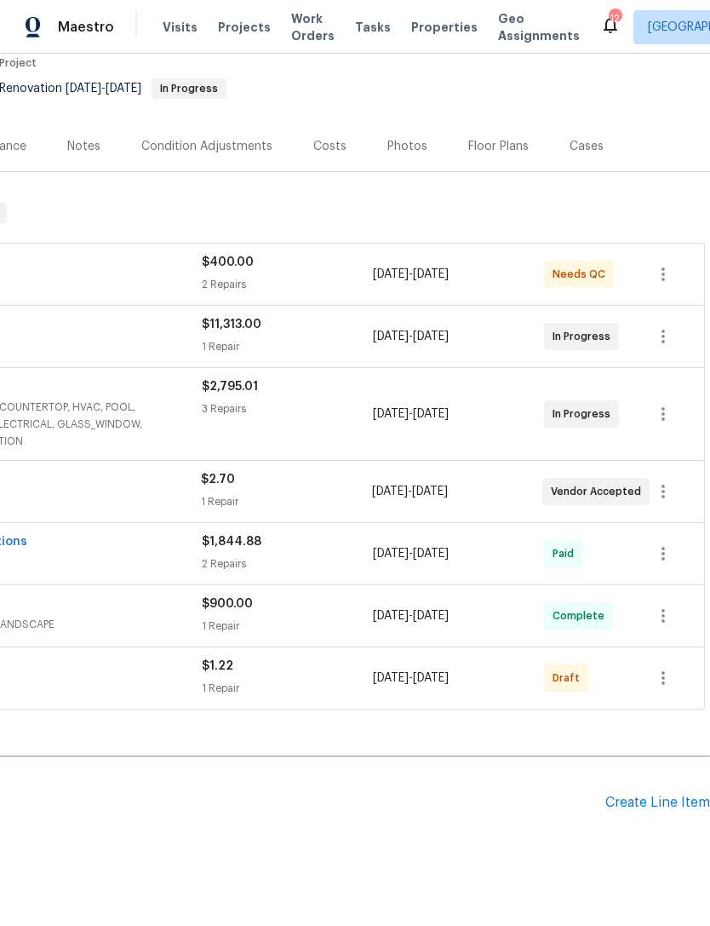
scroll to position [149, 252]
